Goal: Task Accomplishment & Management: Manage account settings

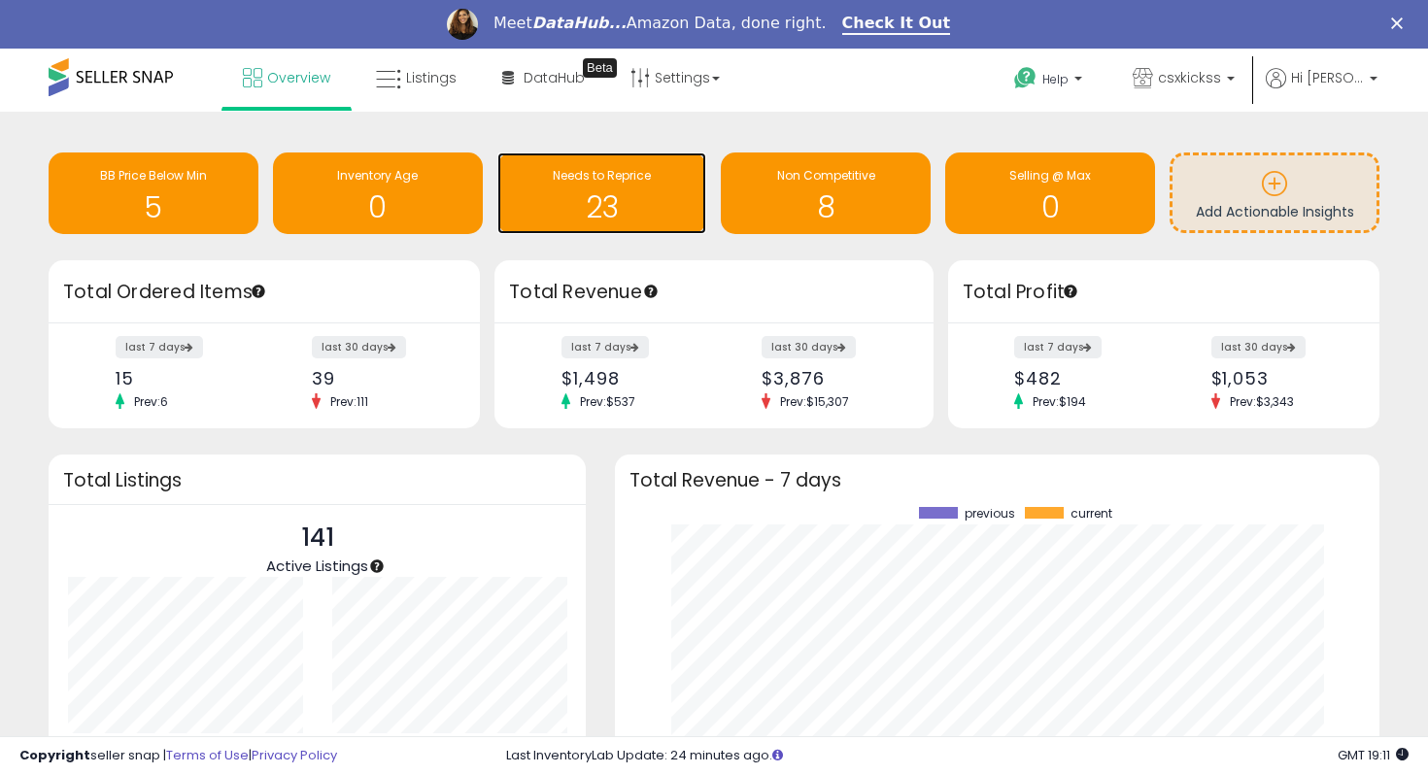
click at [578, 214] on h1 "23" at bounding box center [602, 207] width 190 height 32
click at [946, 134] on div "Retrieving insights data.. BB Price Below Min 5 Inventory Age 0 Needs to Repric…" at bounding box center [714, 195] width 1360 height 129
click at [644, 200] on h1 "23" at bounding box center [602, 207] width 190 height 32
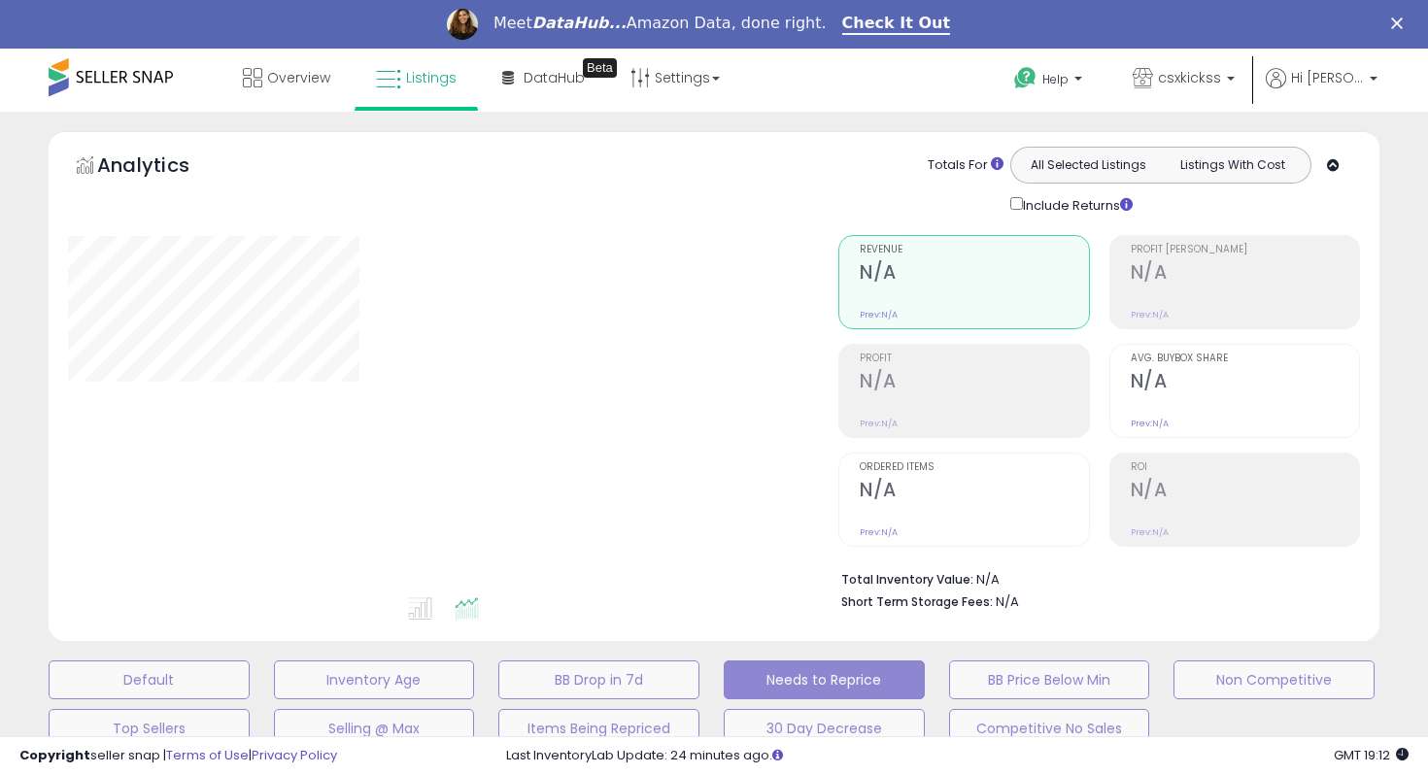
select select "**"
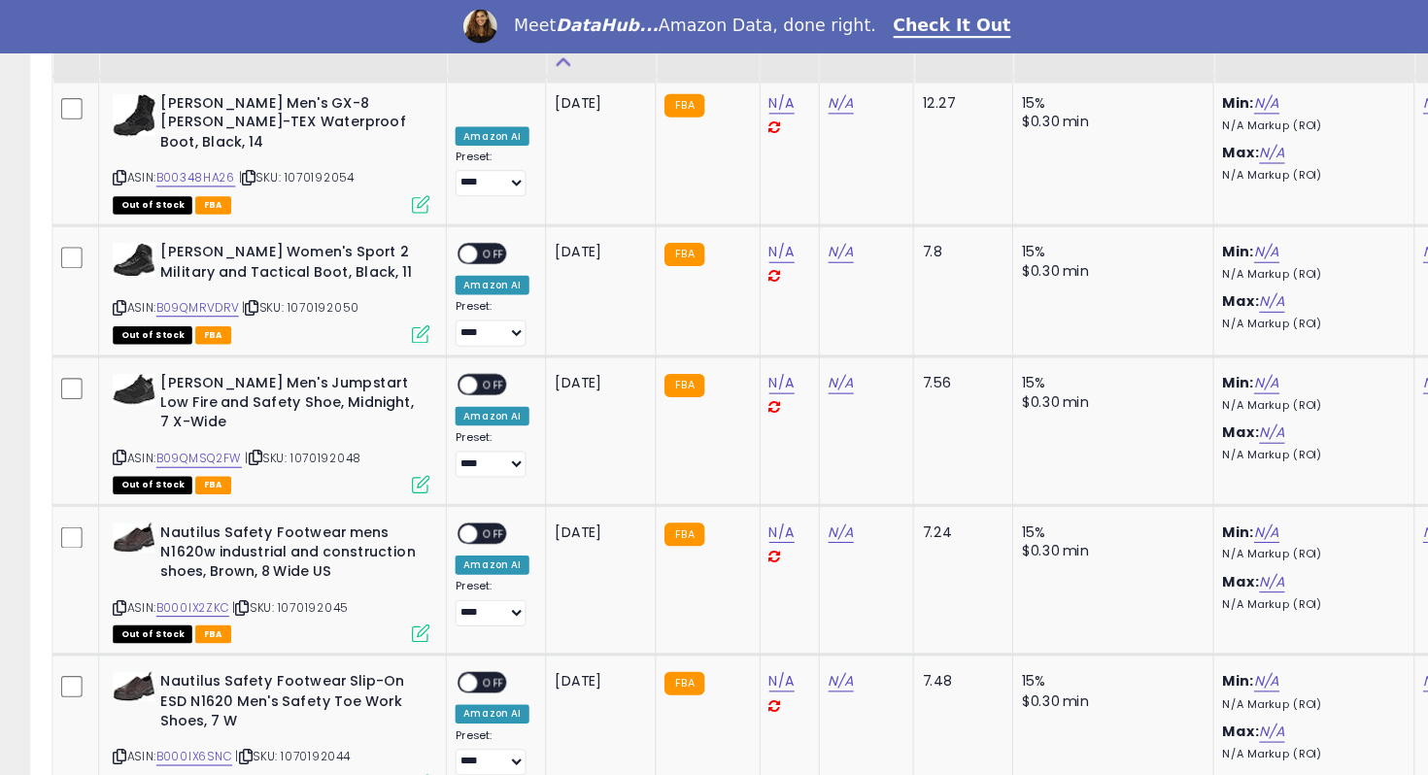
scroll to position [1678, 0]
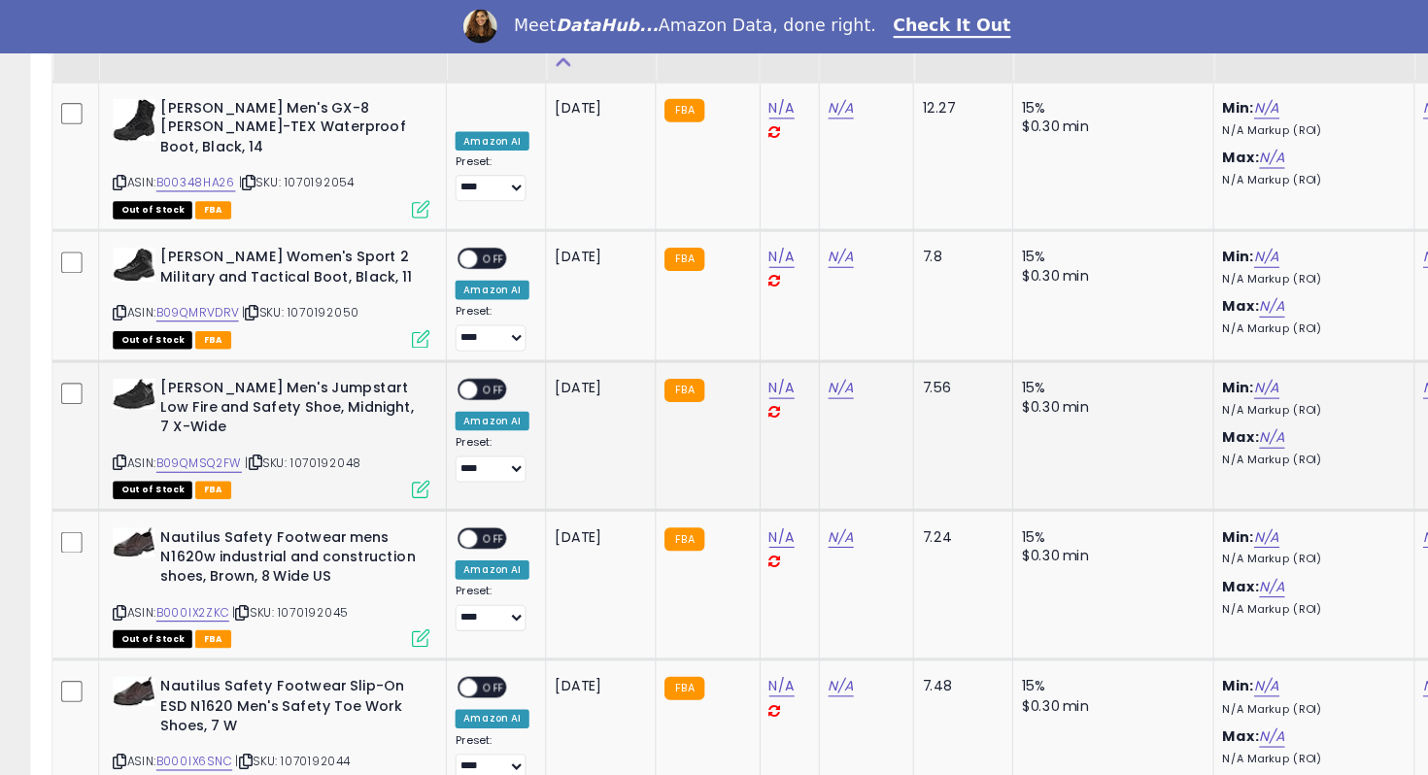
click at [415, 442] on icon at bounding box center [407, 450] width 17 height 17
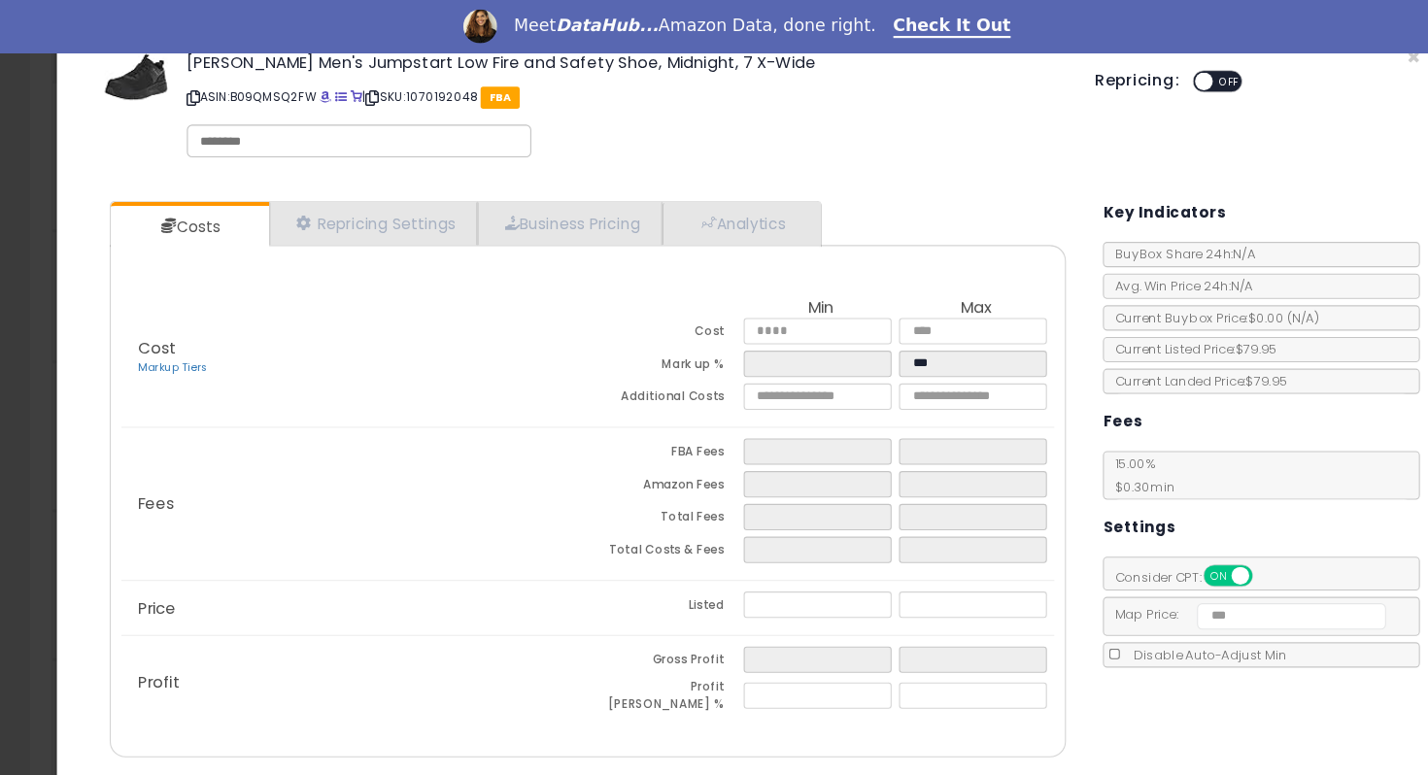
click at [27, 306] on div "× Close [PERSON_NAME] Men's Jumpstart Low Fire and Safety Shoe, Midnight, 7 X-W…" at bounding box center [714, 387] width 1428 height 775
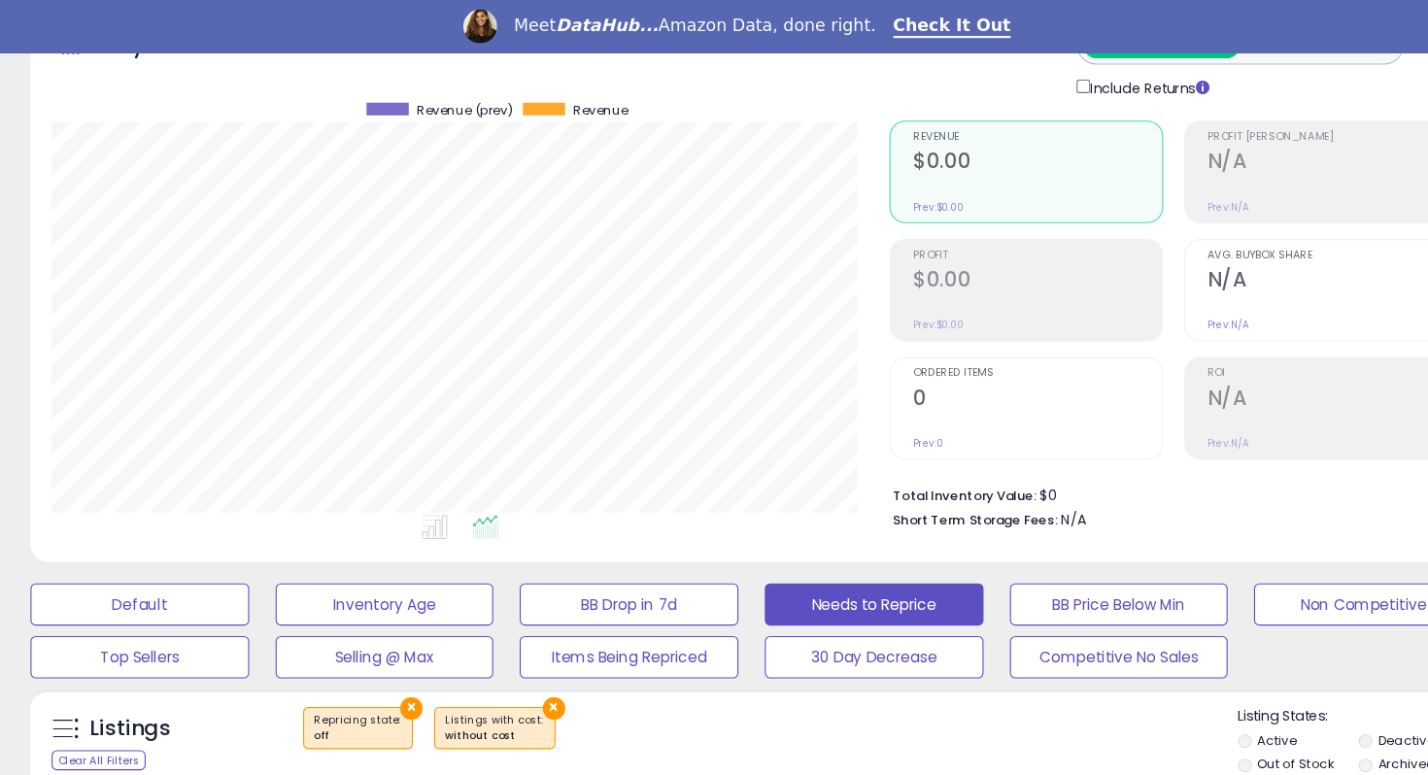
scroll to position [0, 0]
